Goal: Transaction & Acquisition: Download file/media

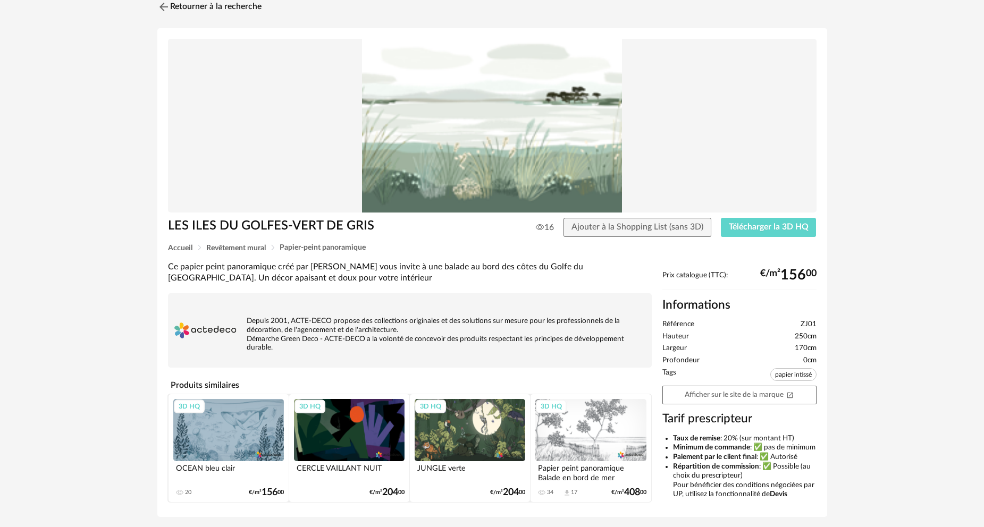
scroll to position [84, 0]
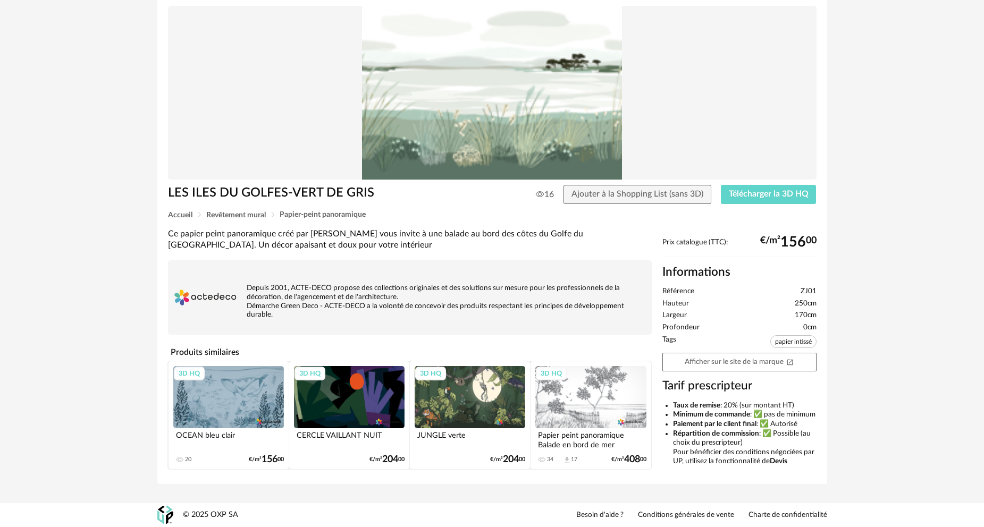
click at [121, 352] on div "Retourner à la recherche LES ILES DU GOLFES-VERT DE GRIS 16 Ajouter à la Shoppi…" at bounding box center [492, 228] width 984 height 551
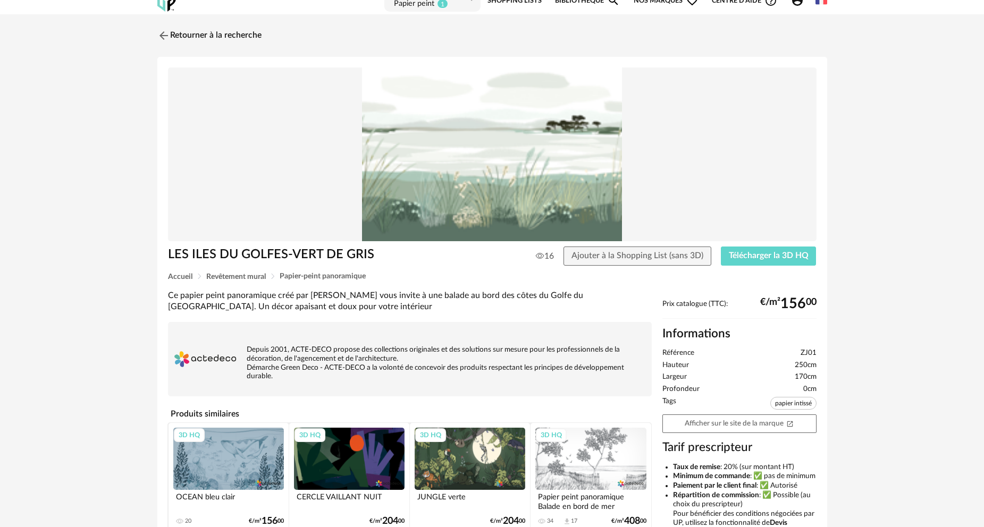
scroll to position [0, 0]
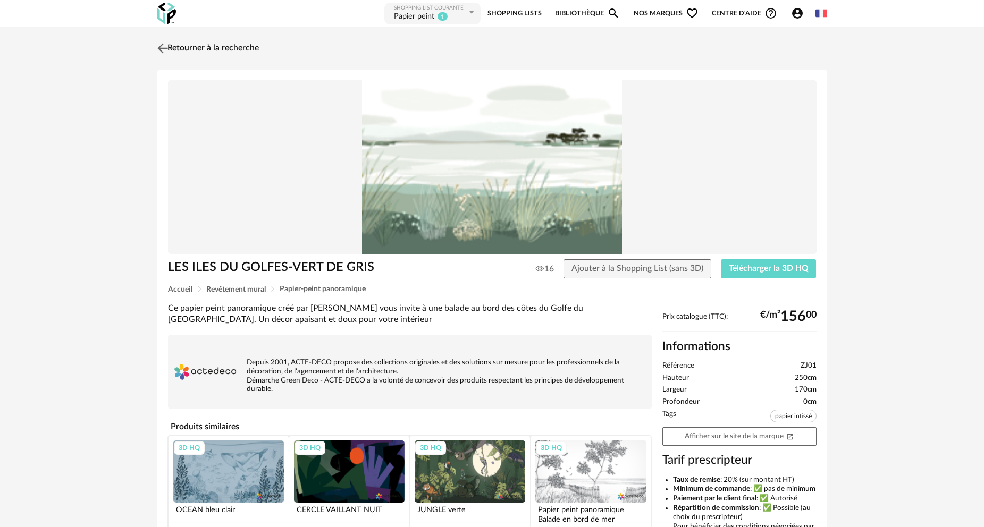
click at [212, 50] on link "Retourner à la recherche" at bounding box center [207, 48] width 104 height 23
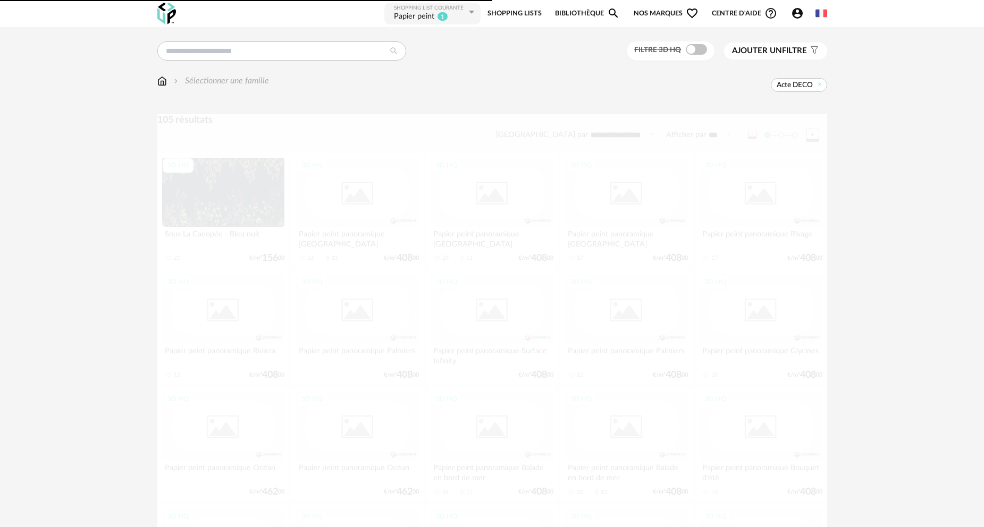
scroll to position [1967, 0]
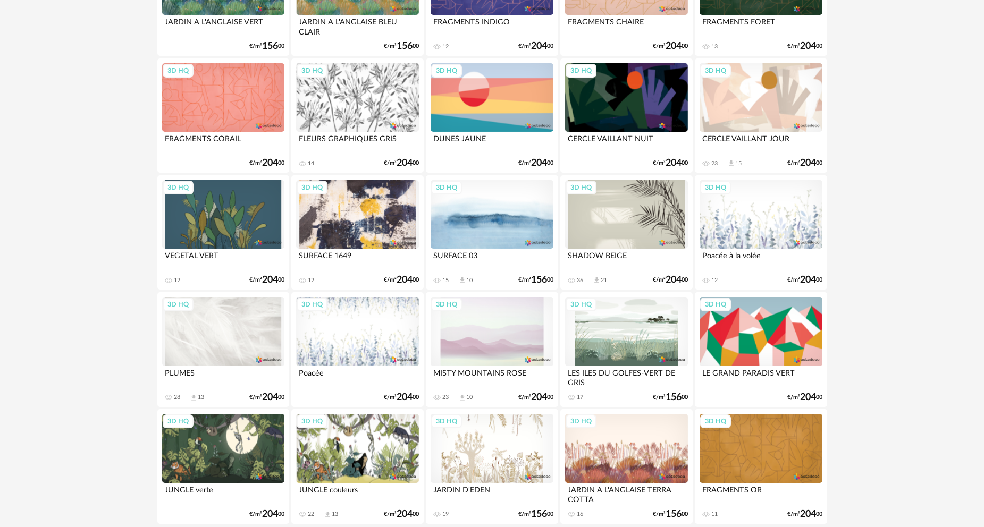
click at [209, 227] on div "3D HQ" at bounding box center [223, 214] width 122 height 69
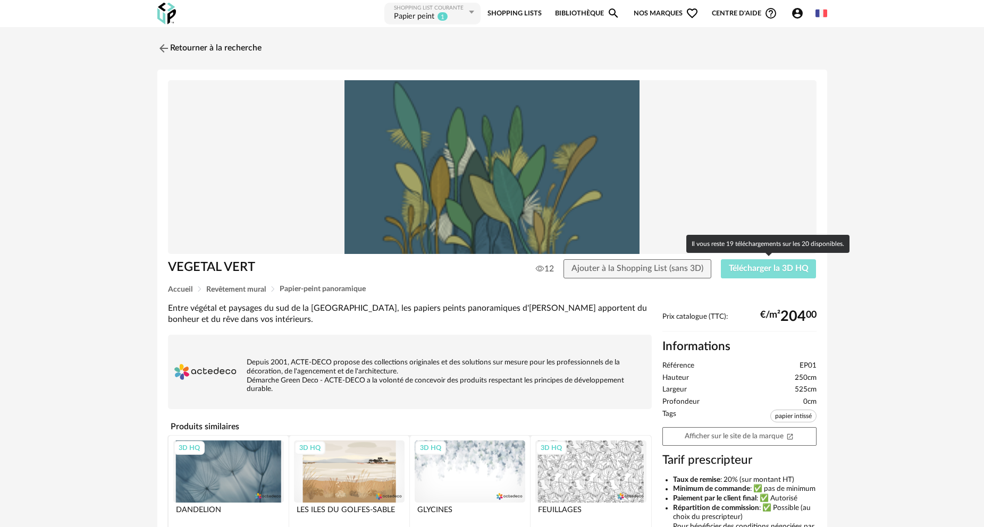
click at [776, 269] on span "Télécharger la 3D HQ" at bounding box center [769, 268] width 80 height 9
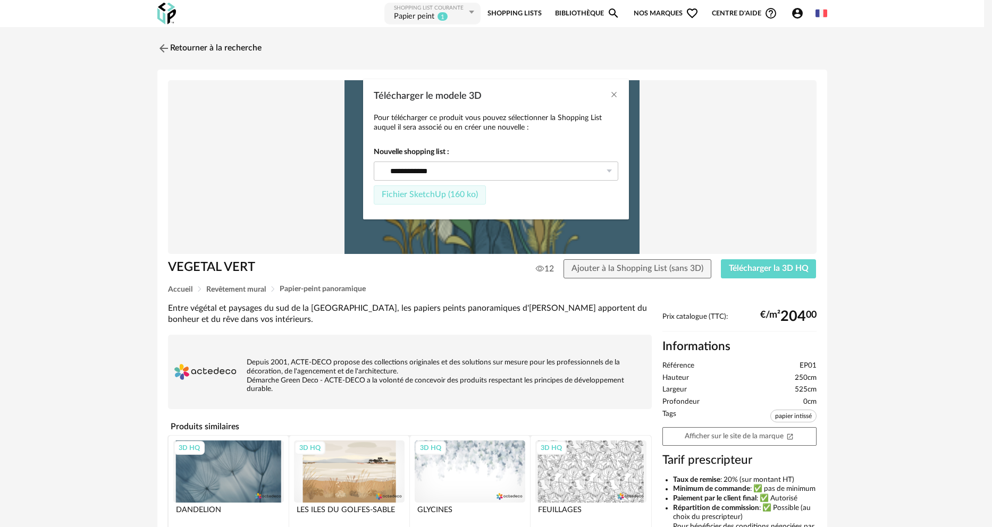
click at [429, 195] on span "Fichier SketchUp (160 ko)" at bounding box center [430, 194] width 96 height 9
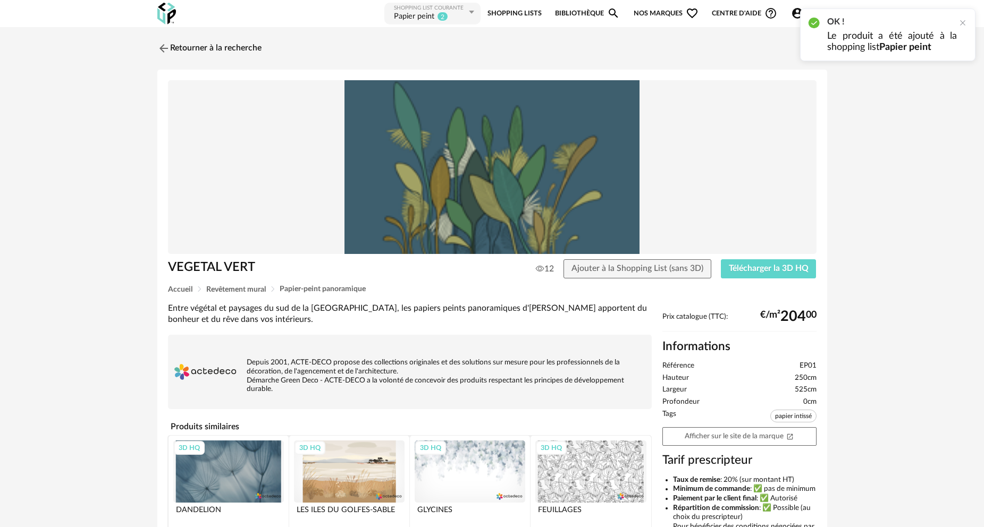
click at [103, 256] on div "Retourner à la recherche VEGETAL VERT 12 Ajouter à la Shopping List (sans 3D) T…" at bounding box center [492, 302] width 984 height 551
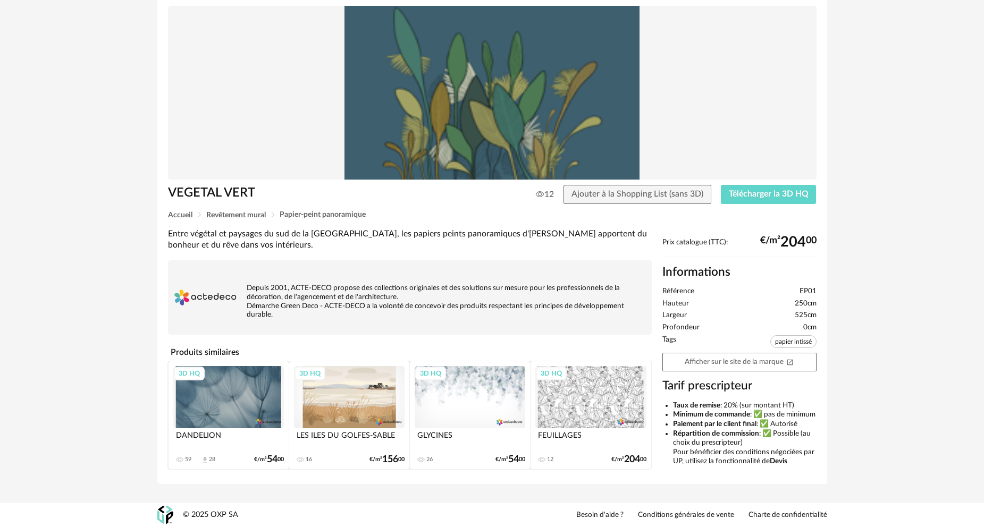
click at [588, 384] on div "3D HQ" at bounding box center [590, 397] width 111 height 62
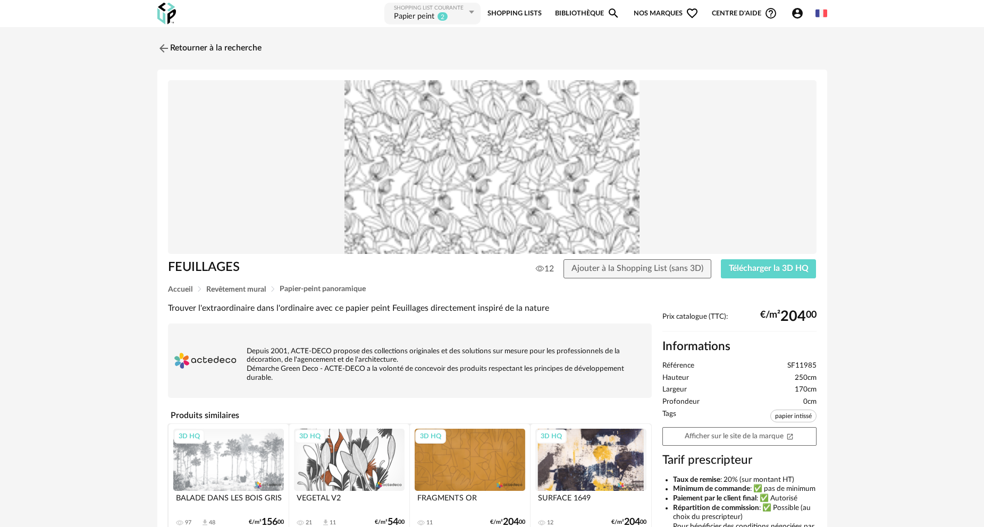
scroll to position [53, 0]
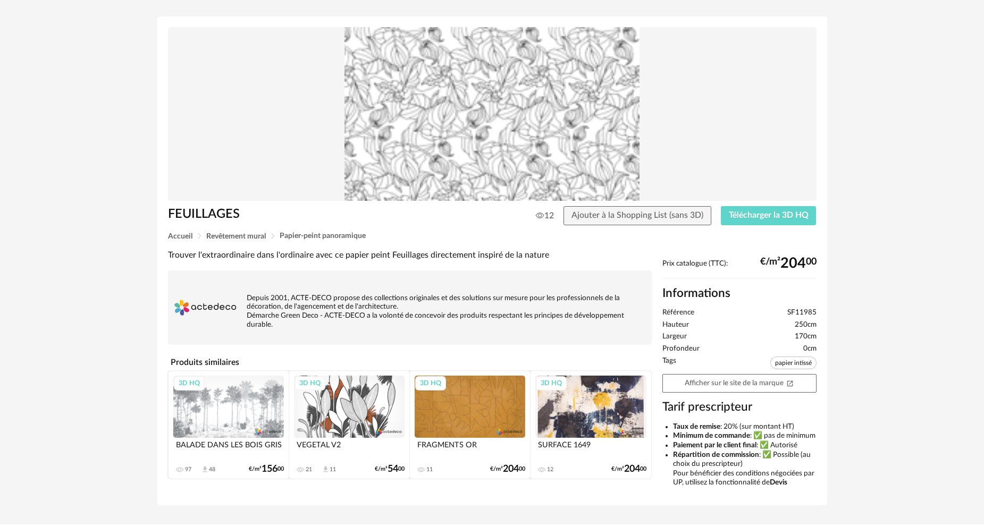
click at [470, 400] on div "3D HQ" at bounding box center [470, 407] width 111 height 62
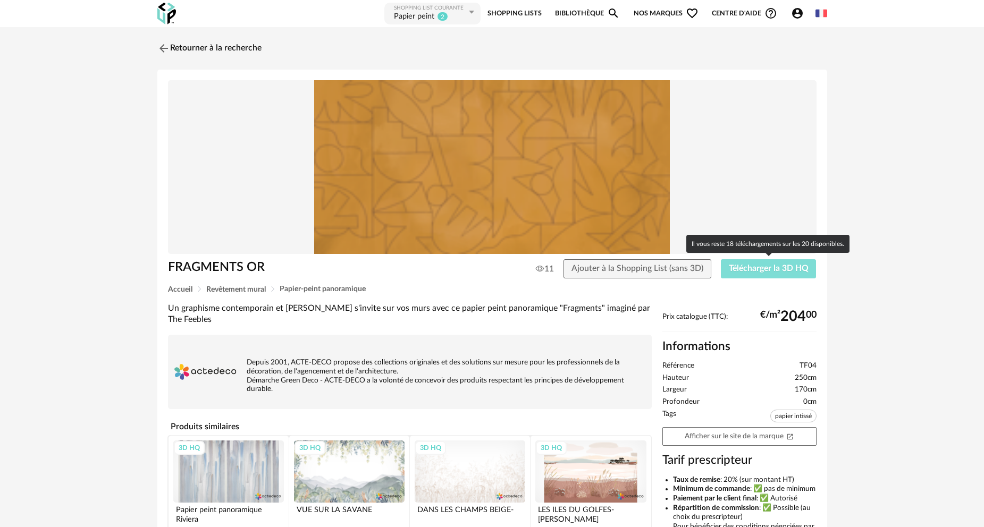
click at [750, 266] on span "Télécharger la 3D HQ" at bounding box center [769, 268] width 80 height 9
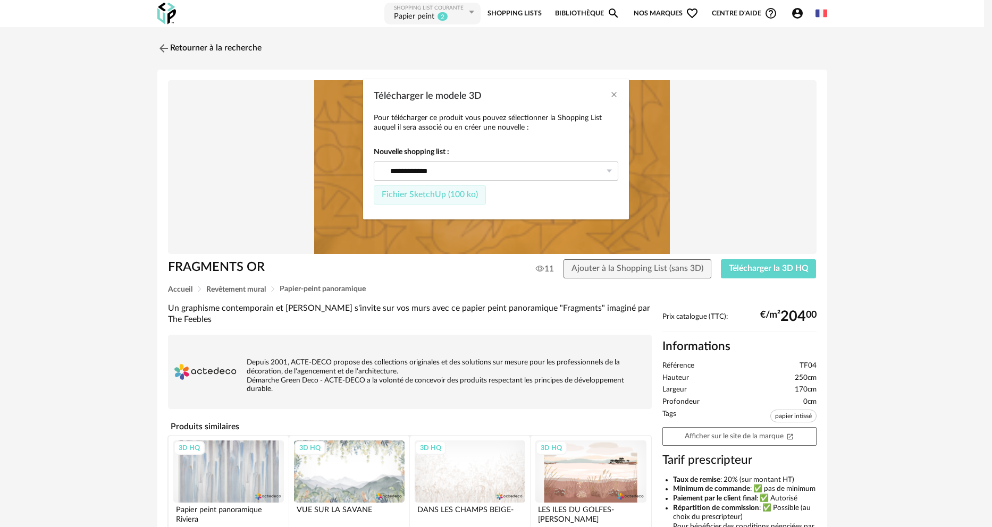
click at [437, 195] on span "Fichier SketchUp (100 ko)" at bounding box center [430, 194] width 96 height 9
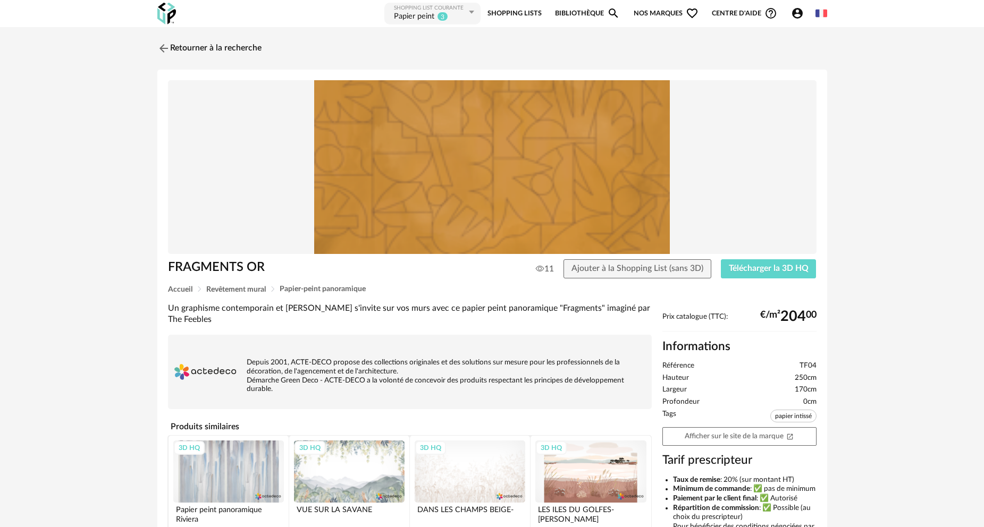
scroll to position [53, 0]
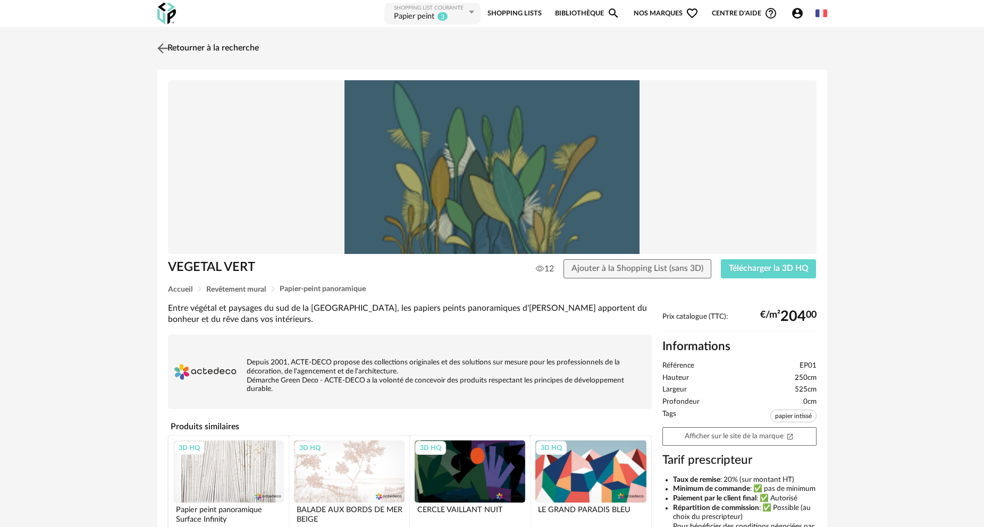
click at [232, 46] on link "Retourner à la recherche" at bounding box center [207, 48] width 104 height 23
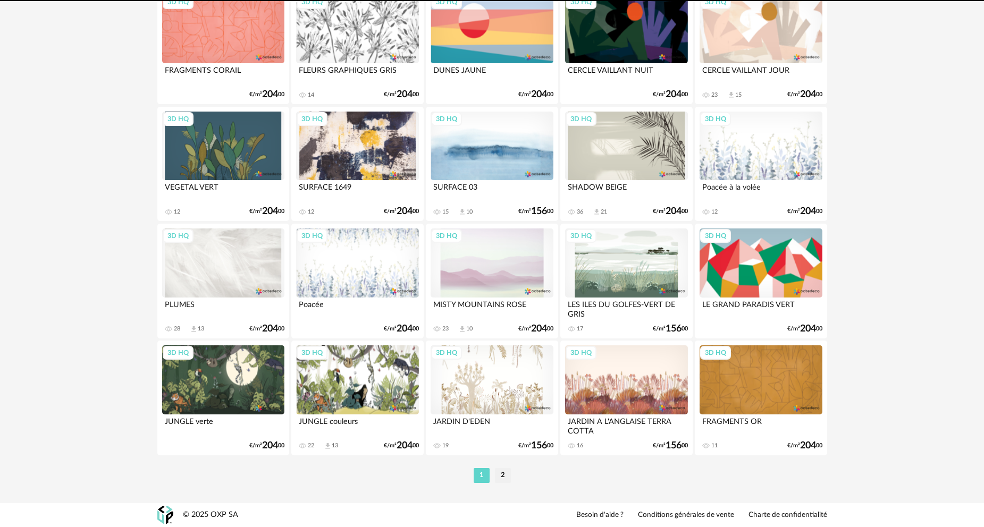
scroll to position [2028, 0]
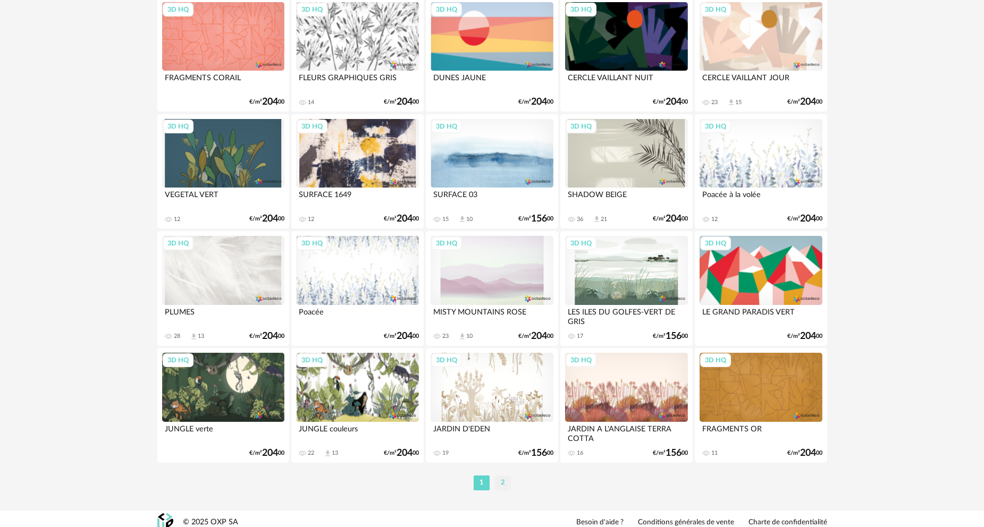
click at [505, 485] on li "2" at bounding box center [503, 483] width 16 height 15
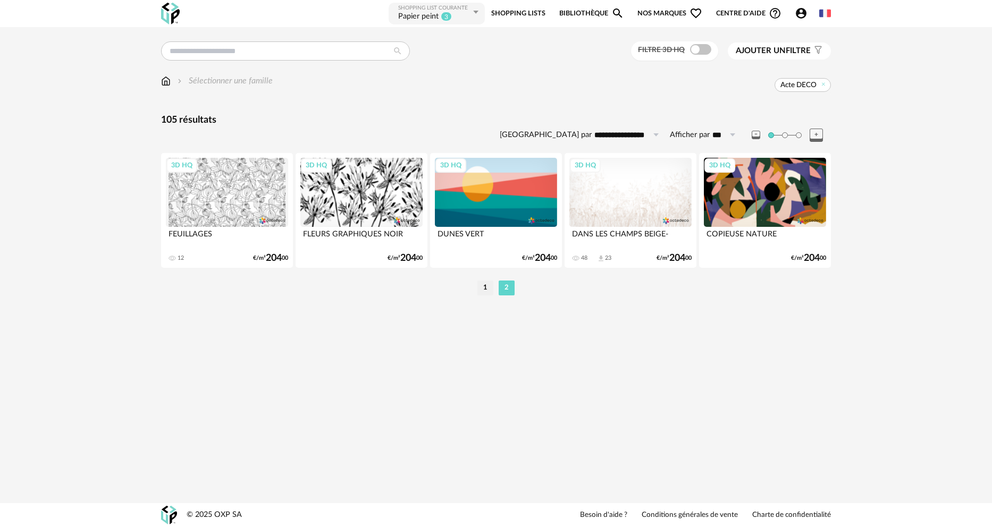
click at [336, 194] on div "3D HQ" at bounding box center [361, 192] width 122 height 69
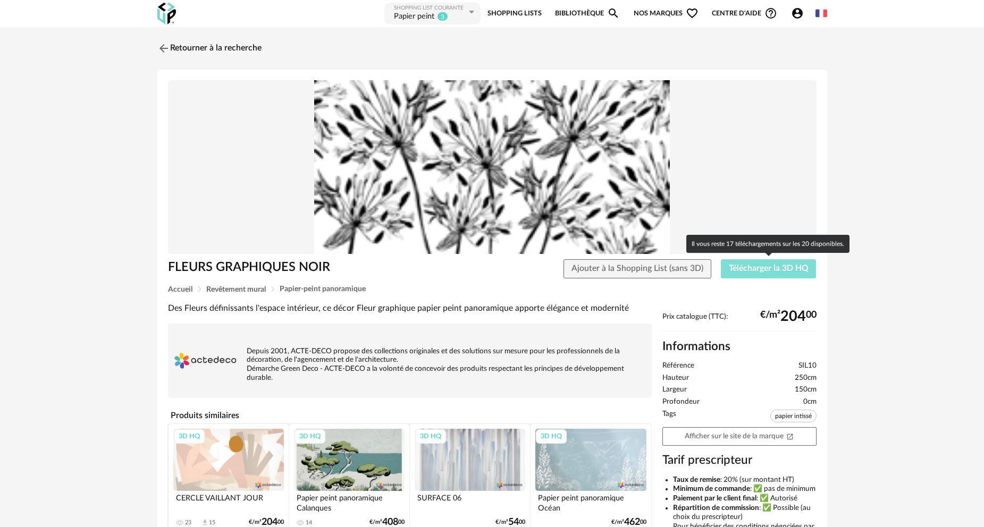
click at [768, 271] on span "Télécharger la 3D HQ" at bounding box center [769, 268] width 80 height 9
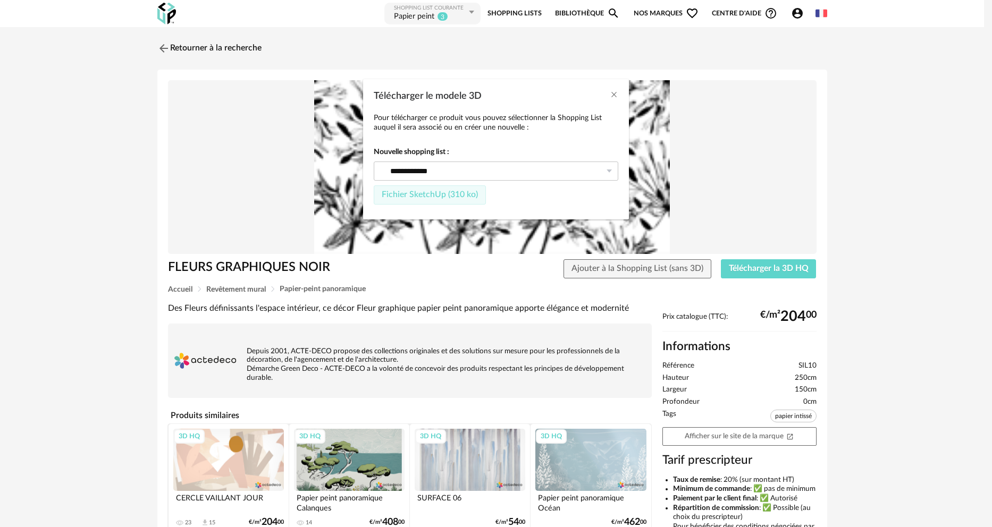
click at [415, 197] on span "Fichier SketchUp (310 ko)" at bounding box center [430, 194] width 96 height 9
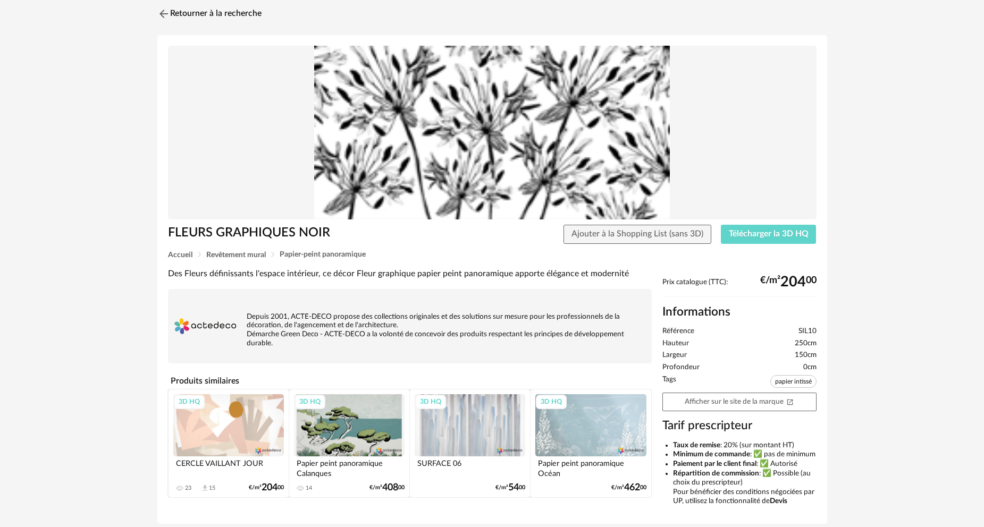
scroll to position [53, 0]
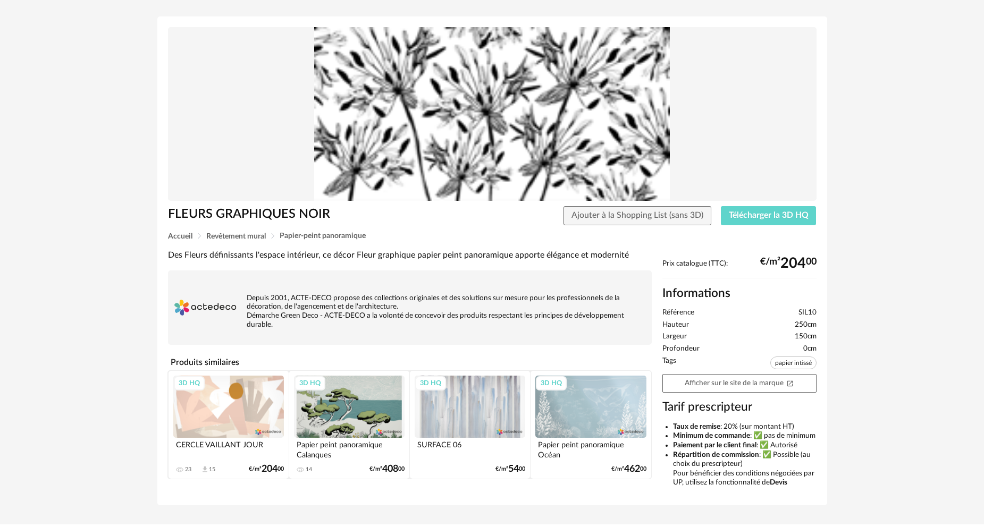
click at [350, 411] on div "3D HQ" at bounding box center [349, 407] width 111 height 62
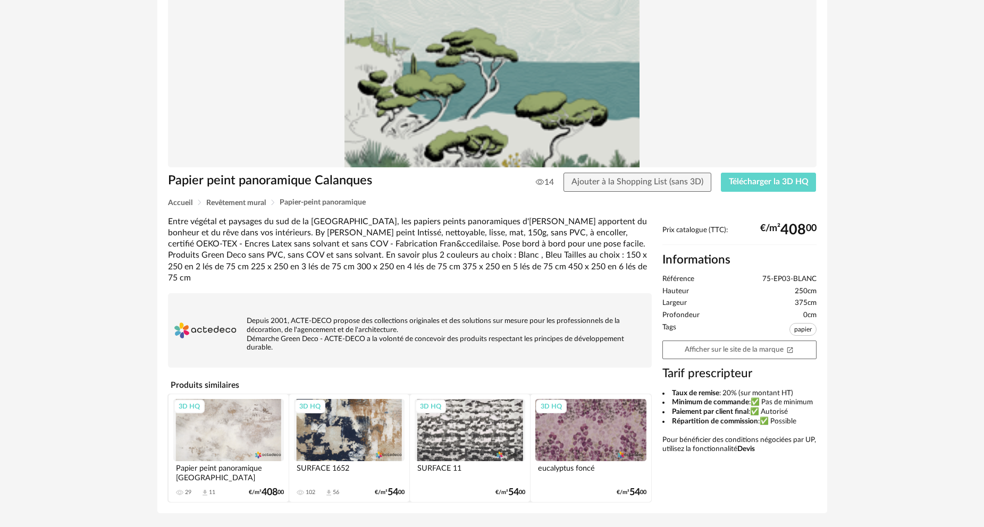
scroll to position [104, 0]
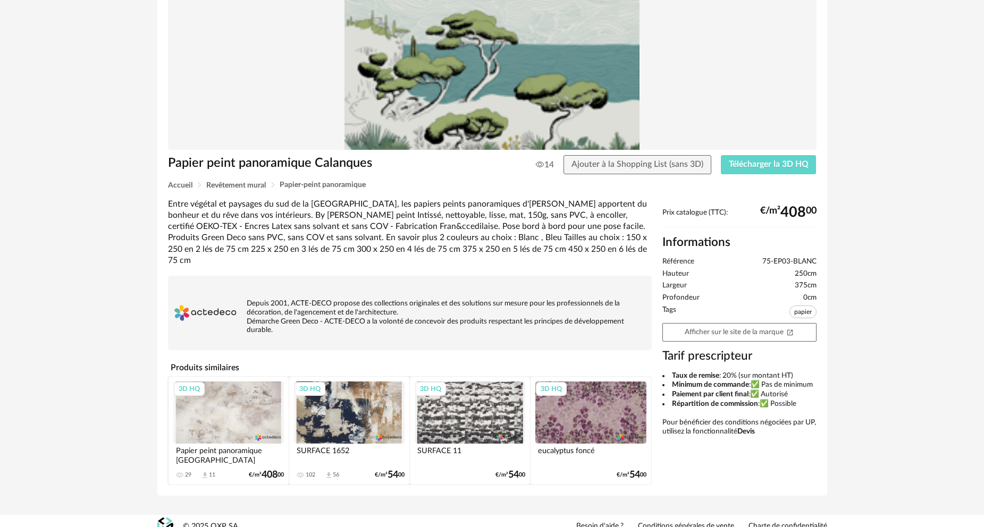
click at [362, 402] on div "3D HQ" at bounding box center [349, 413] width 111 height 62
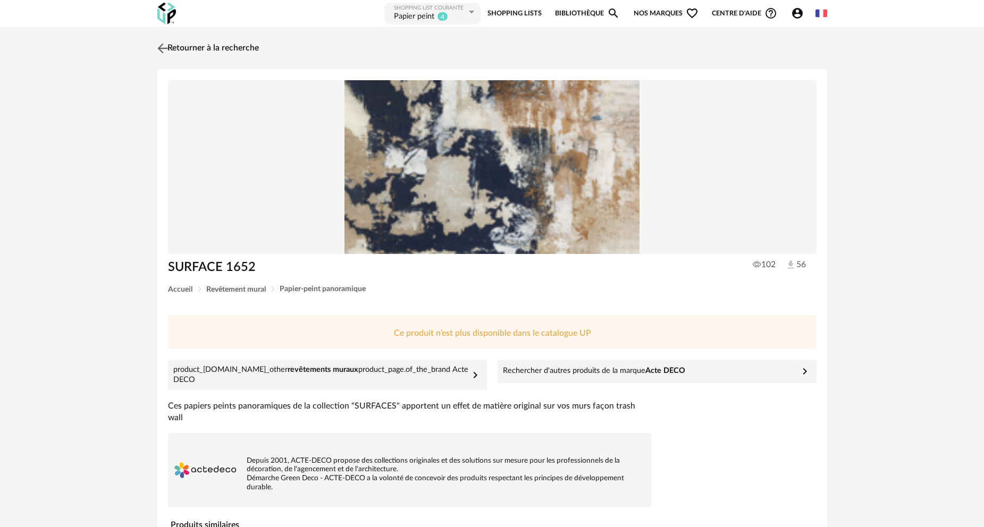
click at [195, 49] on link "Retourner à la recherche" at bounding box center [207, 48] width 104 height 23
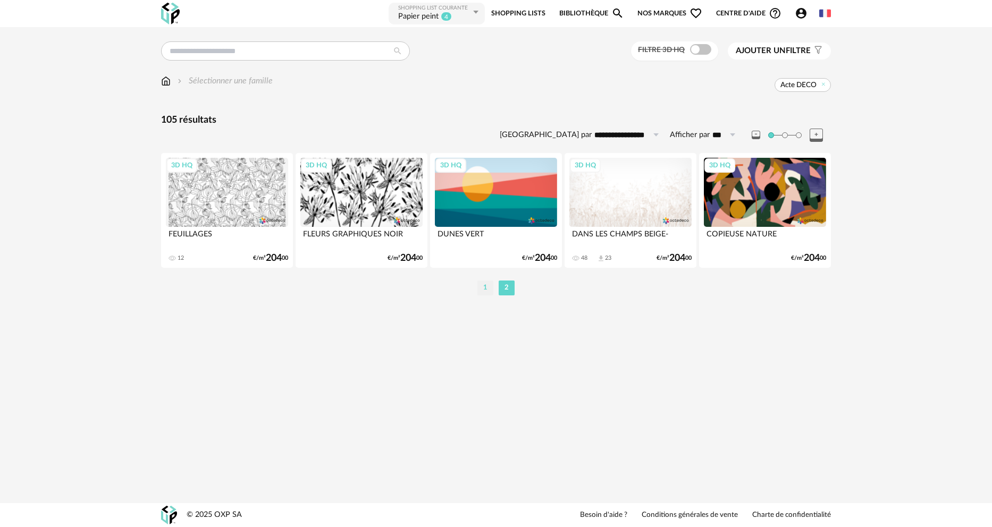
click at [483, 289] on li "1" at bounding box center [485, 288] width 16 height 15
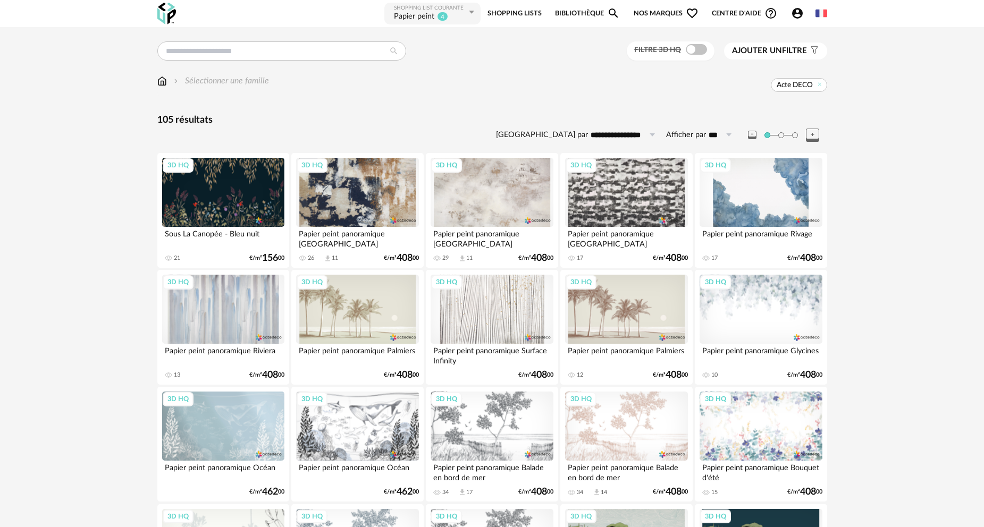
click at [482, 189] on div "3D HQ" at bounding box center [492, 192] width 122 height 69
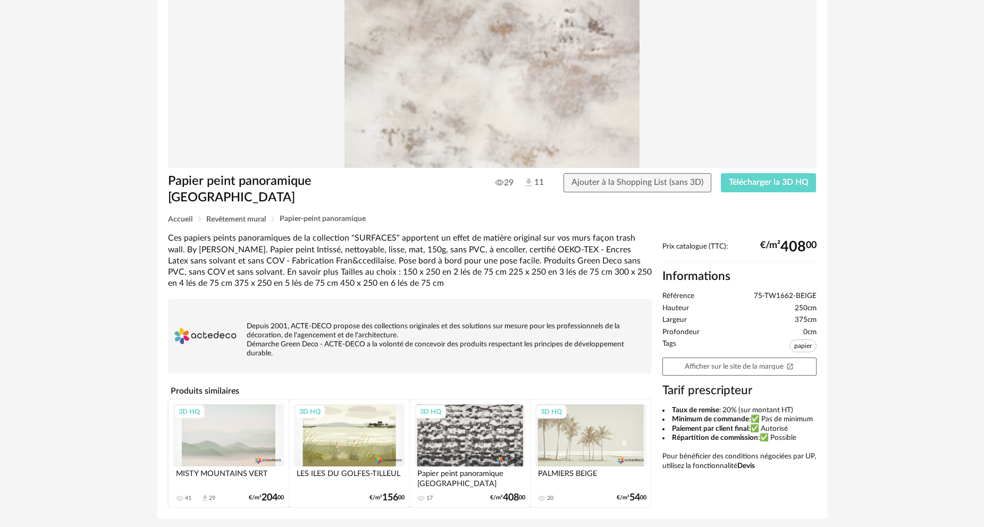
scroll to position [104, 0]
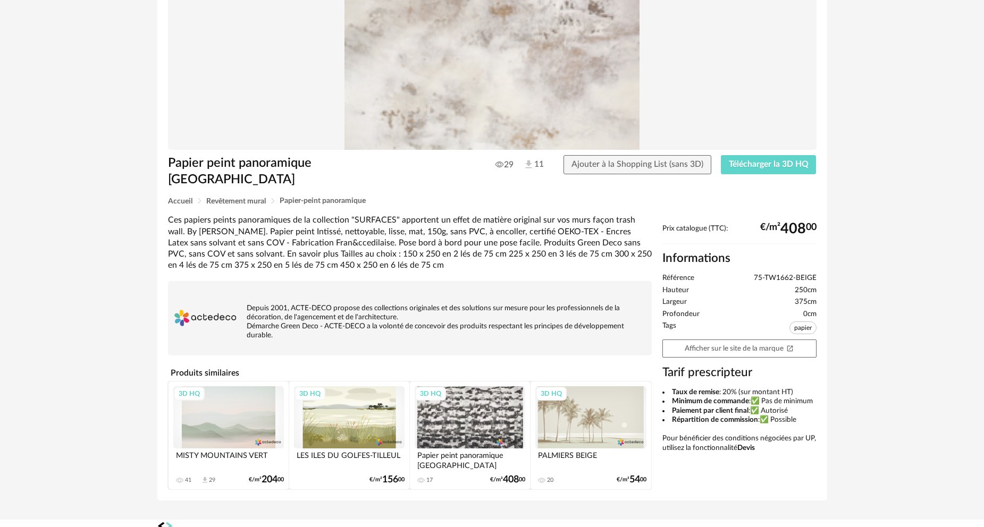
click at [455, 403] on div "3D HQ" at bounding box center [470, 417] width 111 height 62
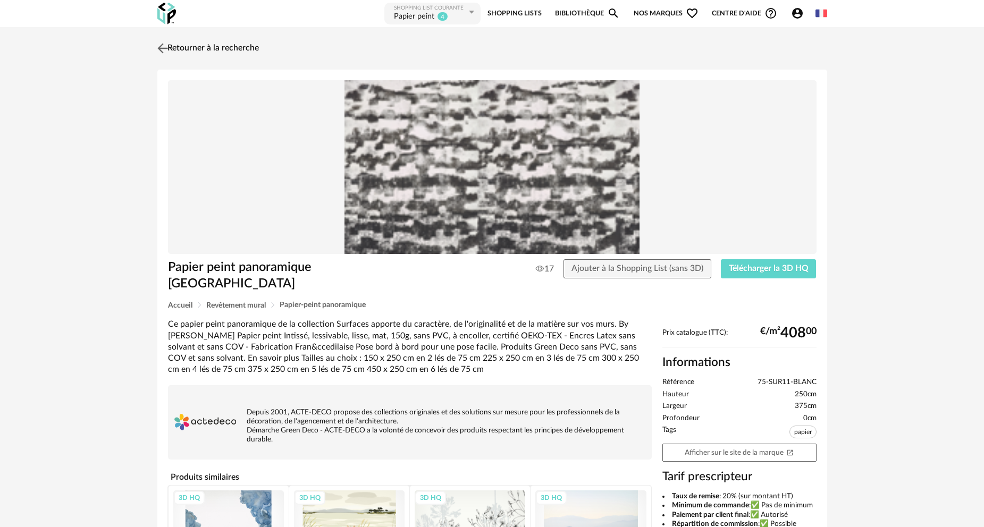
click at [180, 54] on link "Retourner à la recherche" at bounding box center [207, 48] width 104 height 23
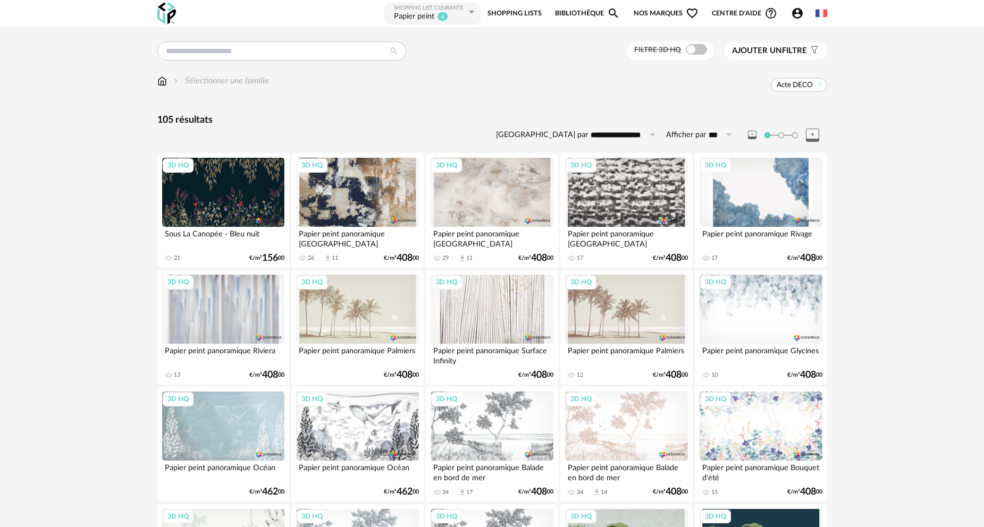
click at [213, 206] on div "3D HQ" at bounding box center [223, 192] width 122 height 69
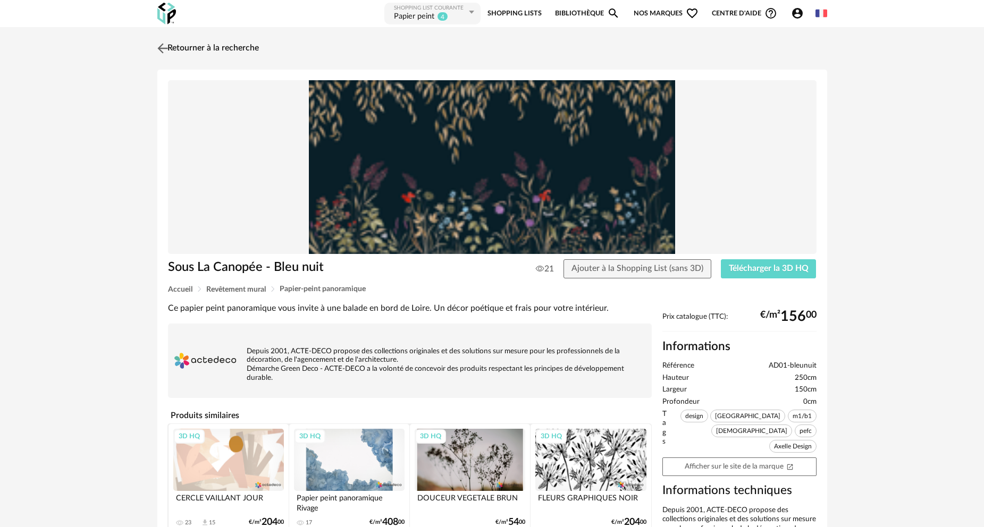
click at [200, 44] on link "Retourner à la recherche" at bounding box center [207, 48] width 104 height 23
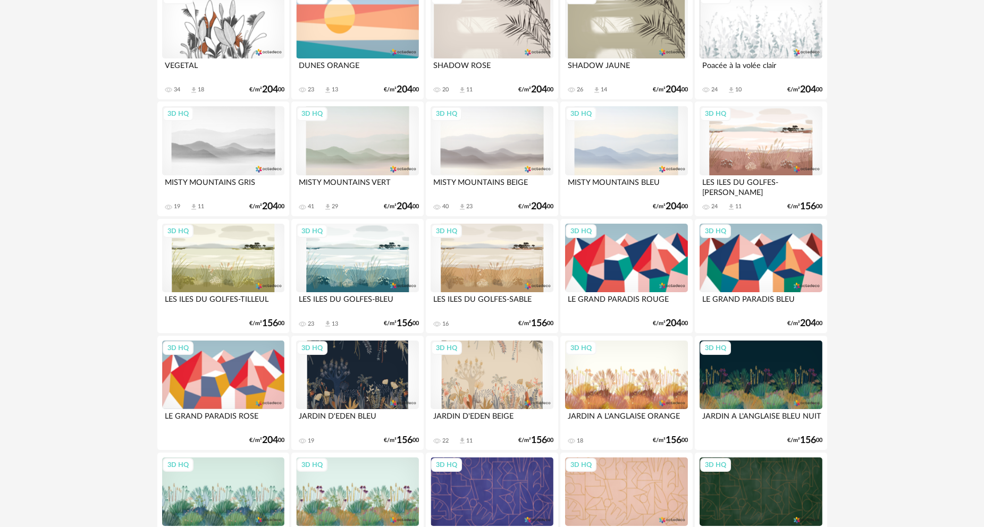
scroll to position [1474, 0]
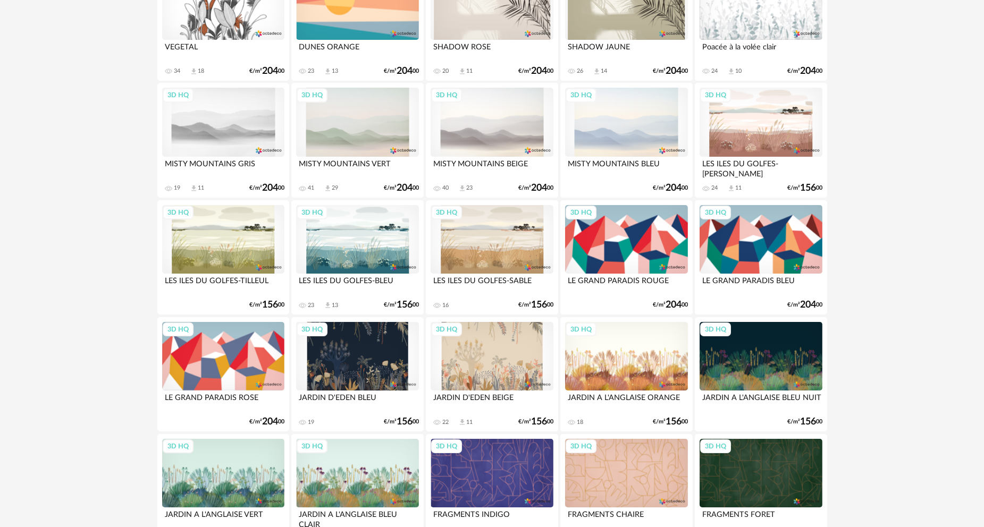
click at [608, 361] on div "3D HQ" at bounding box center [626, 356] width 122 height 69
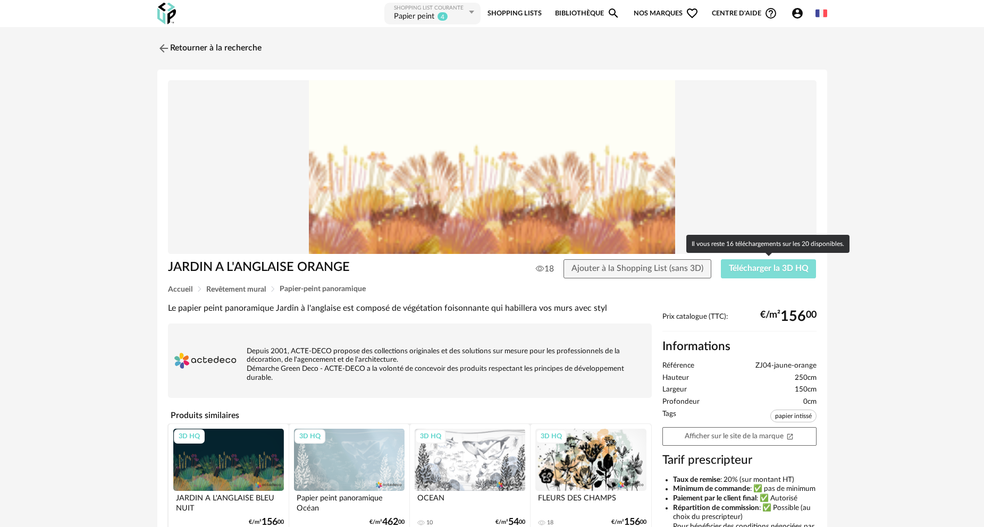
click at [740, 266] on span "Télécharger la 3D HQ" at bounding box center [769, 268] width 80 height 9
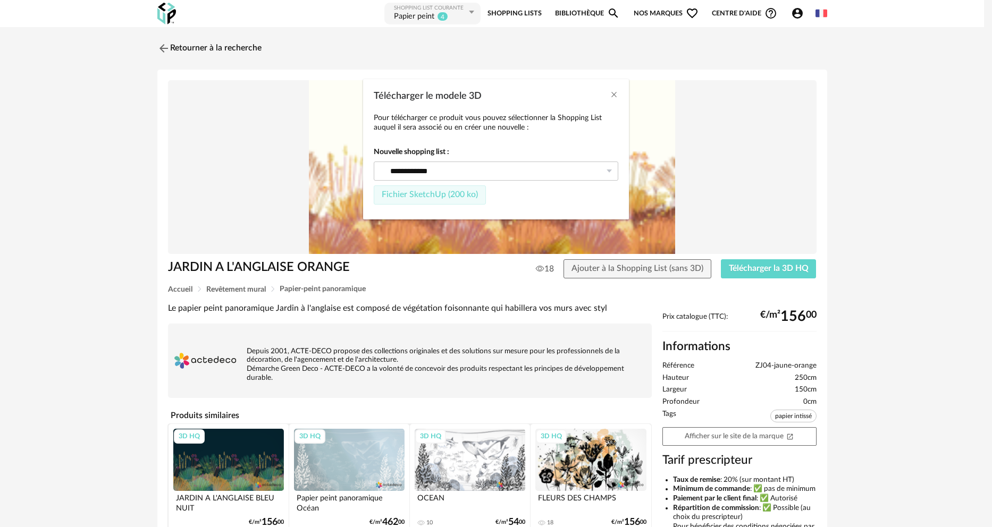
click at [433, 191] on span "Fichier SketchUp (200 ko)" at bounding box center [430, 194] width 96 height 9
